Goal: Transaction & Acquisition: Purchase product/service

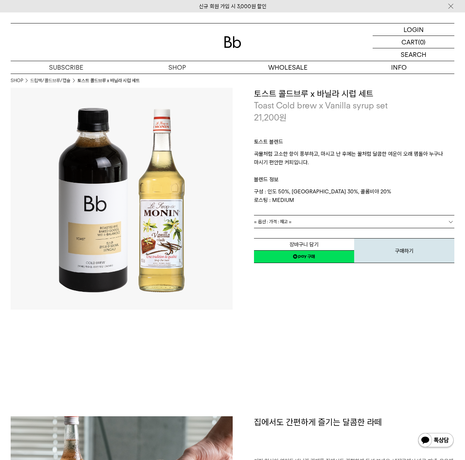
click at [229, 48] on div at bounding box center [233, 41] width 444 height 37
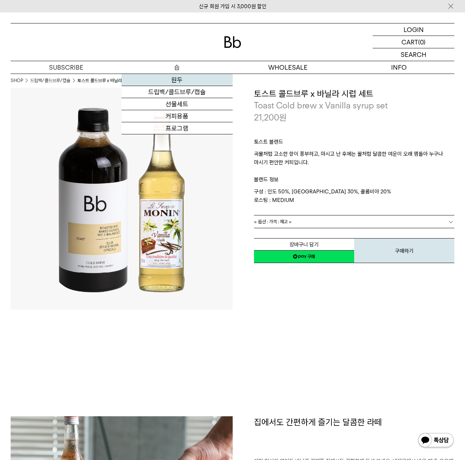
click at [176, 75] on link "원두" at bounding box center [176, 80] width 111 height 12
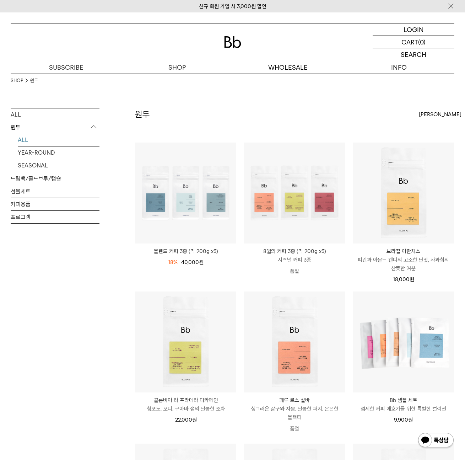
click at [300, 132] on div "원두 상품 11 개 최신순 최신순 인기순 낮은가격순" at bounding box center [294, 125] width 319 height 34
click at [313, 105] on div "SHOP 원두" at bounding box center [233, 91] width 444 height 34
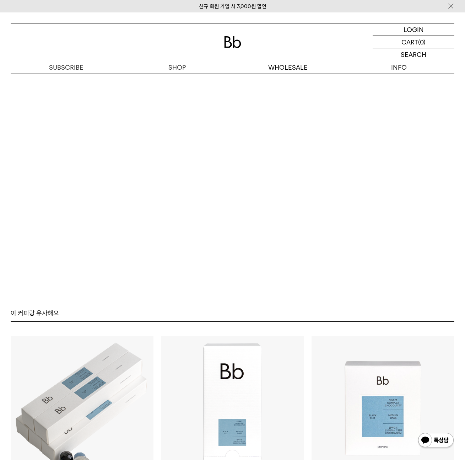
scroll to position [1091, 0]
